Goal: Information Seeking & Learning: Learn about a topic

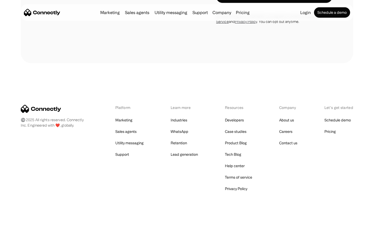
scroll to position [879, 0]
